Goal: Information Seeking & Learning: Understand process/instructions

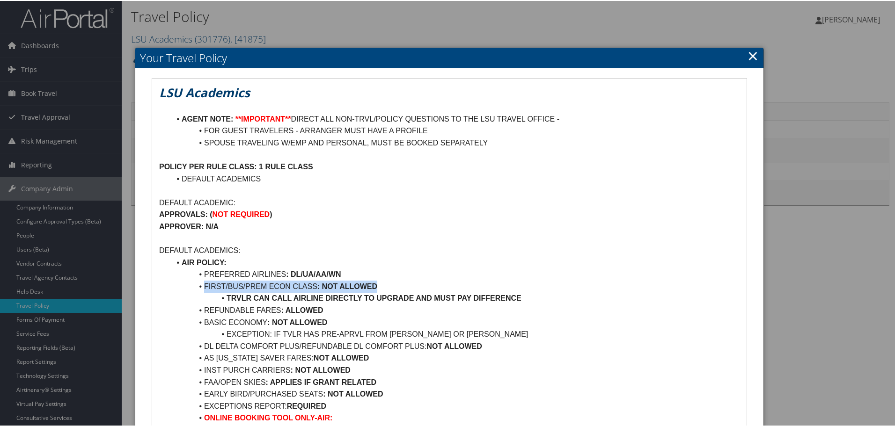
drag, startPoint x: 200, startPoint y: 285, endPoint x: 388, endPoint y: 285, distance: 187.7
click at [388, 285] on li "FIRST/BUS/PREM ECON CLASS : NOT ALLOWED" at bounding box center [454, 286] width 569 height 12
drag, startPoint x: 534, startPoint y: 296, endPoint x: 196, endPoint y: 289, distance: 338.0
click at [236, 285] on li "FIRST/BUS/PREM ECON CLASS : NOT ALLOWED" at bounding box center [454, 286] width 569 height 12
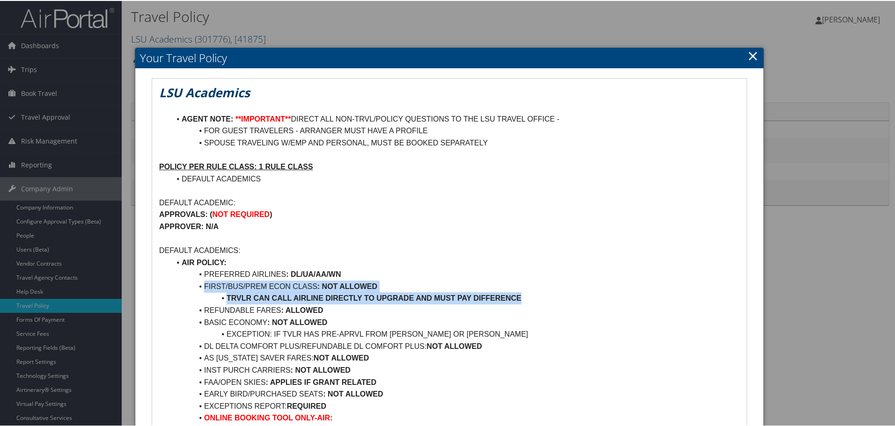
click at [203, 282] on li "FIRST/BUS/PREM ECON CLASS : NOT ALLOWED" at bounding box center [454, 286] width 569 height 12
drag, startPoint x: 202, startPoint y: 286, endPoint x: 553, endPoint y: 297, distance: 351.7
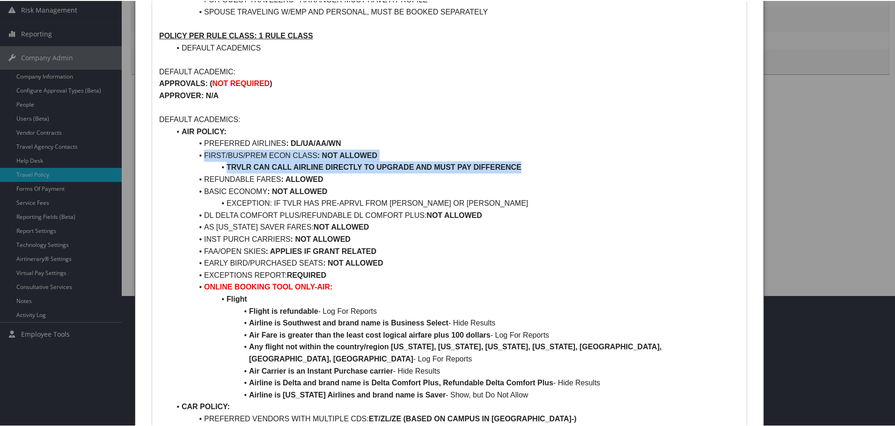
scroll to position [140, 0]
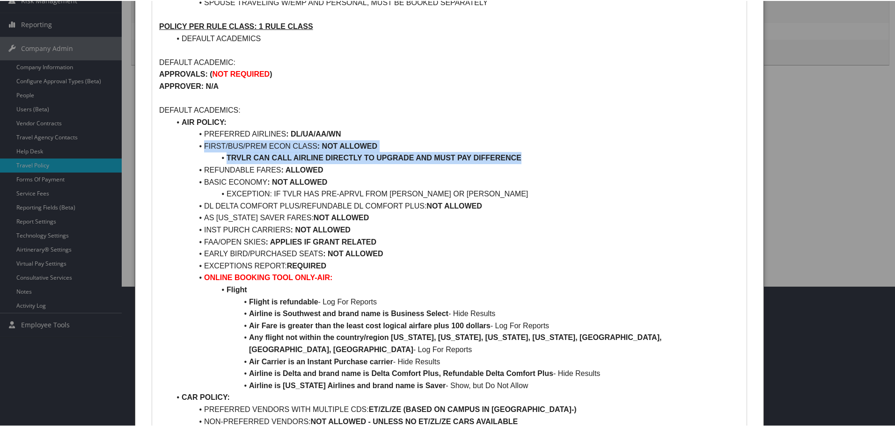
click at [314, 157] on strong "TRVLR CAN CALL AIRLINE DIRECTLY TO UPGRADE AND MUST PAY DIFFERENCE" at bounding box center [374, 157] width 295 height 8
drag, startPoint x: 229, startPoint y: 155, endPoint x: 522, endPoint y: 158, distance: 293.0
click at [523, 158] on li "TRVLR CAN CALL AIRLINE DIRECTLY TO UPGRADE AND MUST PAY DIFFERENCE" at bounding box center [454, 157] width 569 height 12
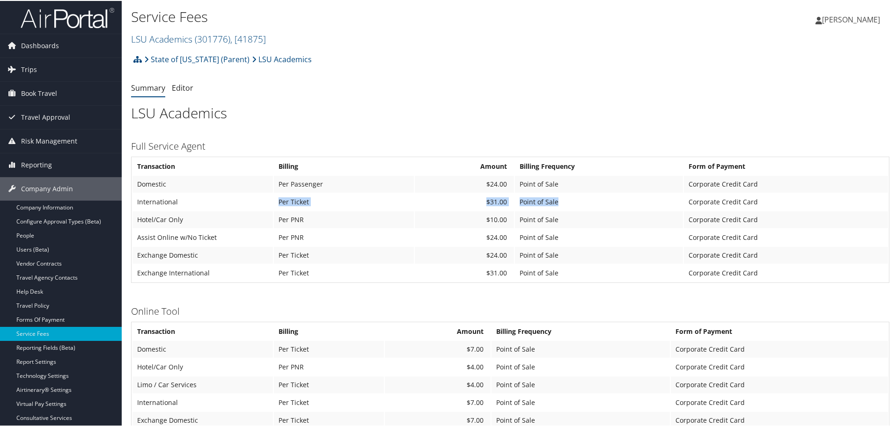
drag, startPoint x: 278, startPoint y: 201, endPoint x: 549, endPoint y: 198, distance: 271.0
click at [572, 195] on tr "International Per Ticket $31.00 Point of Sale Corporate Credit Card" at bounding box center [509, 201] width 755 height 17
click at [149, 202] on td "International" at bounding box center [202, 201] width 140 height 17
drag, startPoint x: 138, startPoint y: 200, endPoint x: 768, endPoint y: 190, distance: 630.5
click at [768, 190] on tbody "Transaction Billing Amount Billing Frequency Form of Payment Domestic Per Passe…" at bounding box center [509, 219] width 755 height 124
